Goal: Task Accomplishment & Management: Manage account settings

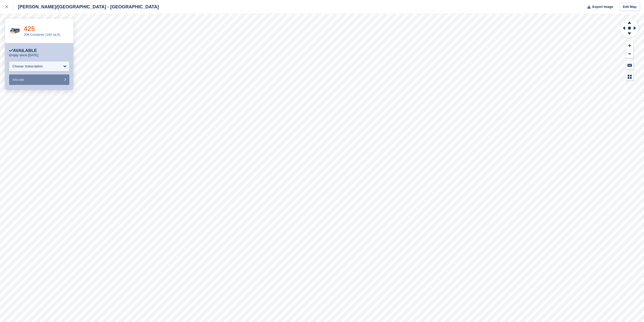
click at [30, 29] on link "425" at bounding box center [29, 29] width 11 height 8
click at [7, 7] on icon at bounding box center [6, 6] width 3 height 3
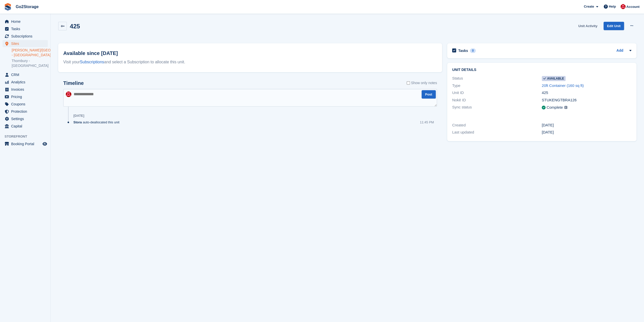
click at [588, 27] on link "Unit Activity" at bounding box center [588, 26] width 23 height 8
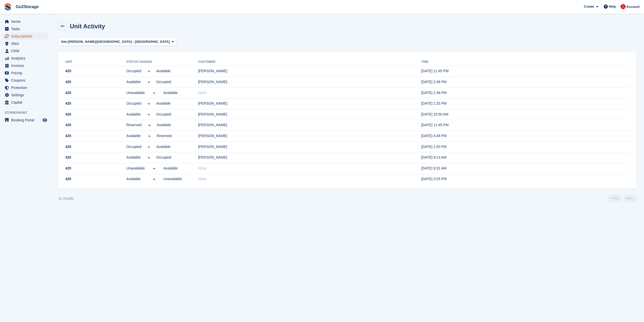
click at [23, 36] on span "Subscriptions" at bounding box center [26, 36] width 30 height 7
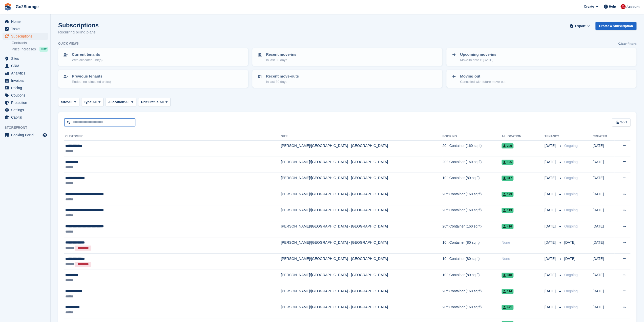
click at [99, 122] on input "text" at bounding box center [99, 122] width 71 height 8
type input "*******"
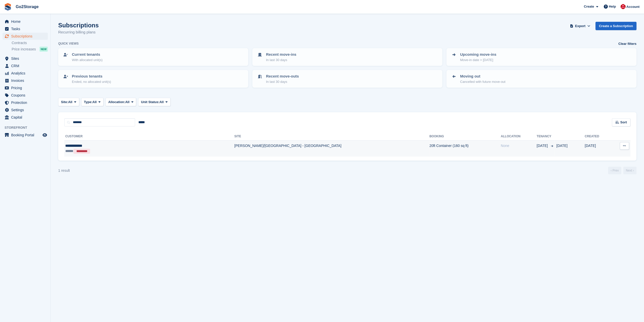
click at [122, 152] on div "***** *********" at bounding box center [111, 151] width 92 height 6
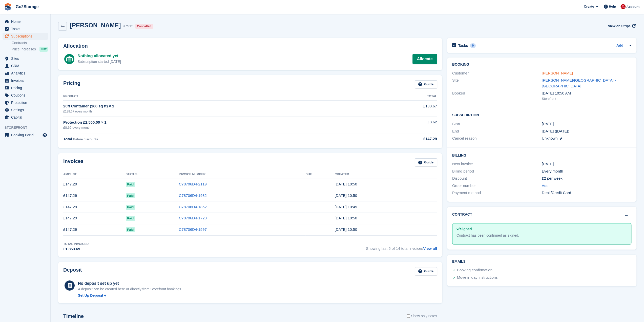
click at [560, 73] on link "[PERSON_NAME]" at bounding box center [557, 73] width 31 height 4
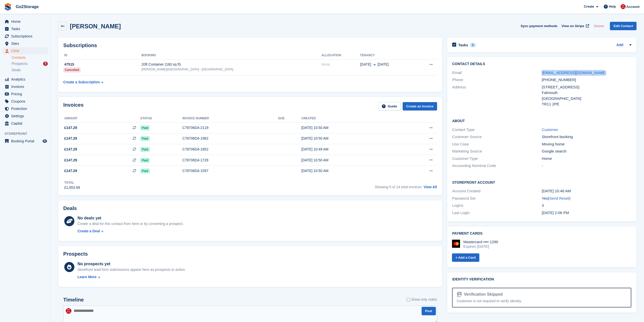
drag, startPoint x: 605, startPoint y: 71, endPoint x: 540, endPoint y: 74, distance: 64.9
click at [540, 74] on div "Email robindavidsimpson@gmail.com" at bounding box center [541, 72] width 179 height 7
copy div "robindavidsimpson@gmail.com"
click at [17, 22] on span "Home" at bounding box center [26, 21] width 30 height 7
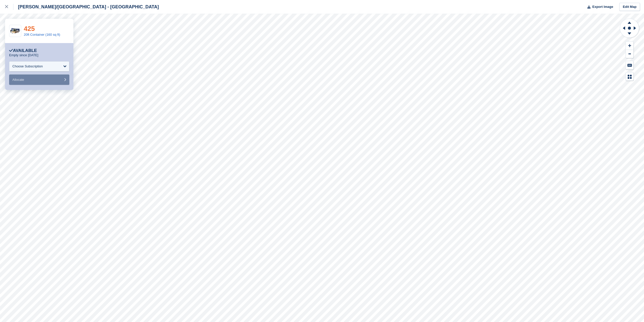
click at [30, 29] on link "425" at bounding box center [29, 29] width 11 height 8
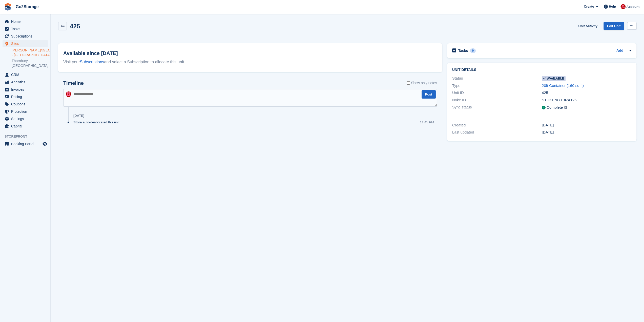
click at [630, 28] on button at bounding box center [631, 26] width 9 height 8
click at [617, 36] on p "Make unavailable" at bounding box center [612, 35] width 44 height 7
click at [25, 23] on span "Home" at bounding box center [26, 21] width 30 height 7
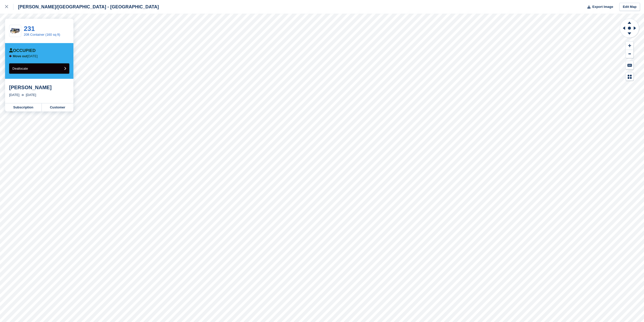
click at [27, 67] on span "Deallocate" at bounding box center [19, 69] width 15 height 4
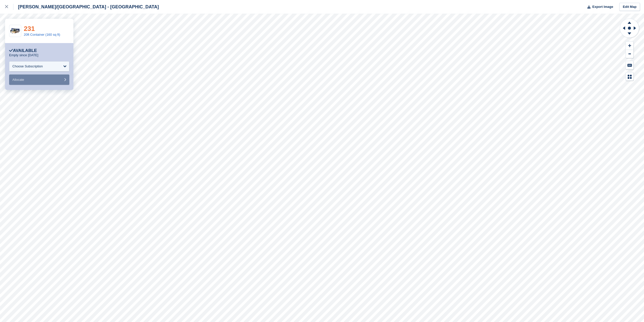
click at [31, 31] on link "231" at bounding box center [29, 29] width 11 height 8
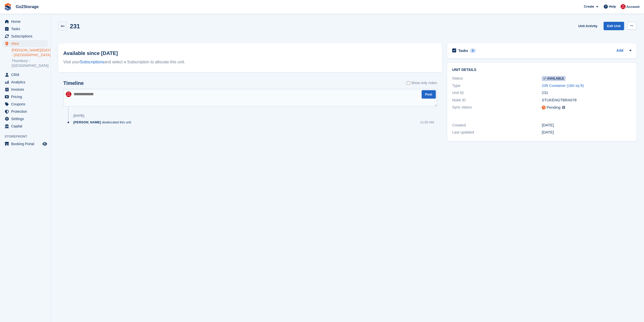
click at [631, 27] on icon at bounding box center [632, 25] width 3 height 3
click at [617, 35] on p "Make unavailable" at bounding box center [612, 35] width 44 height 7
click at [19, 19] on span "Home" at bounding box center [26, 21] width 30 height 7
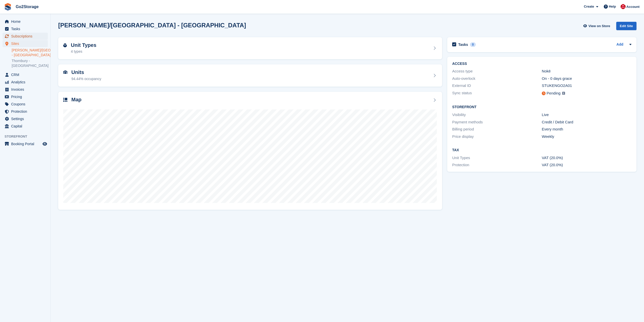
click at [26, 33] on span "Subscriptions" at bounding box center [26, 36] width 30 height 7
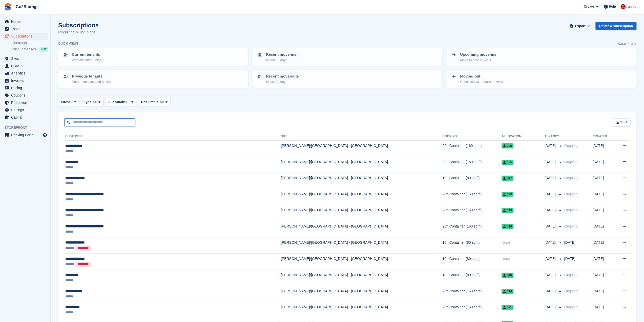
click at [76, 122] on input "text" at bounding box center [99, 122] width 71 height 8
type input "*****"
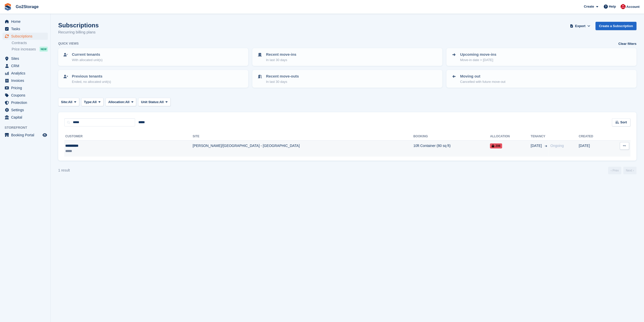
click at [218, 145] on td "[PERSON_NAME]/[GEOGRAPHIC_DATA] - [GEOGRAPHIC_DATA]" at bounding box center [303, 149] width 221 height 16
